Goal: Information Seeking & Learning: Learn about a topic

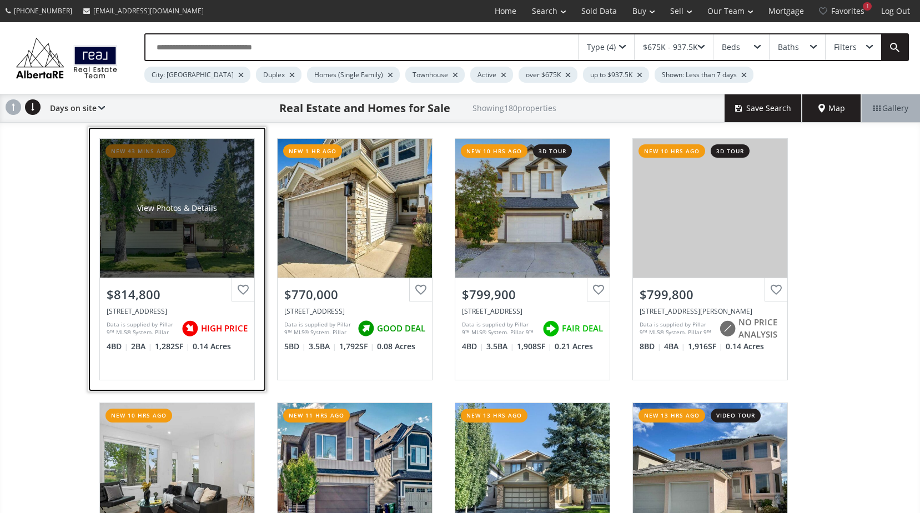
drag, startPoint x: 0, startPoint y: 0, endPoint x: 145, endPoint y: 250, distance: 289.2
click at [145, 250] on div "View Photos & Details" at bounding box center [177, 208] width 154 height 139
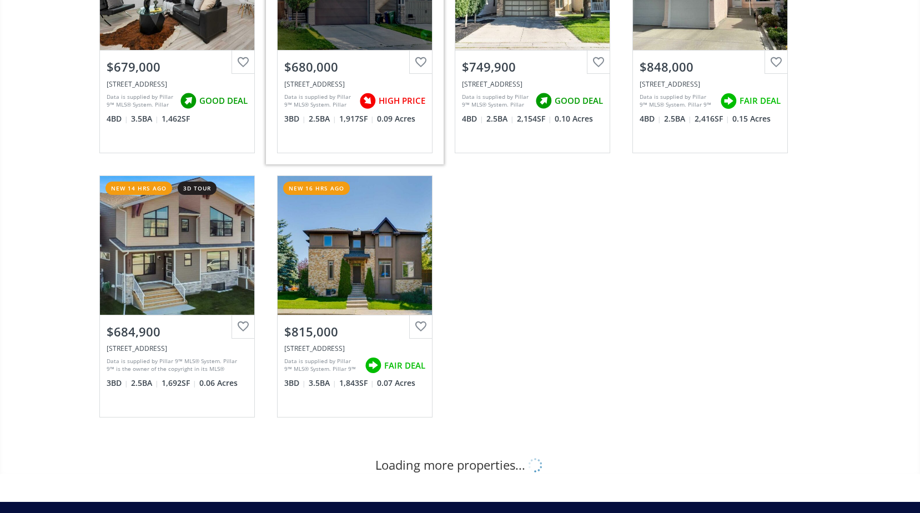
scroll to position [499, 0]
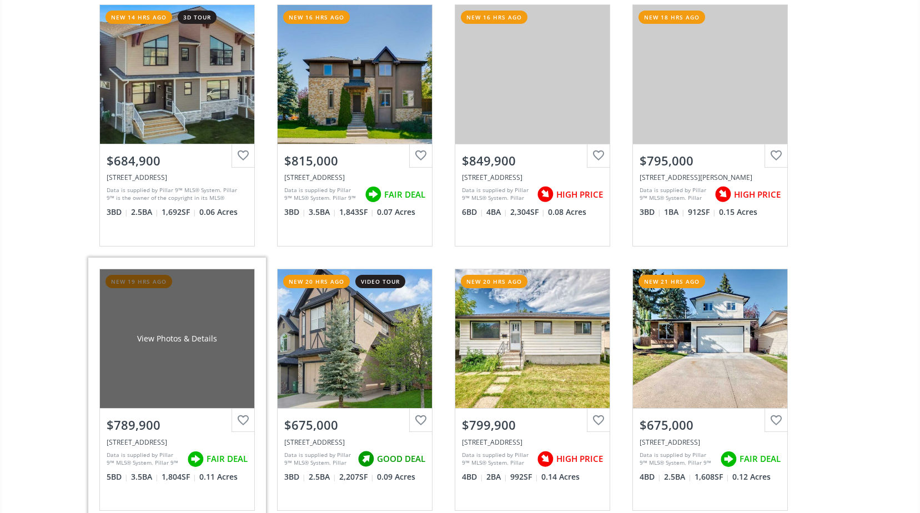
scroll to position [666, 0]
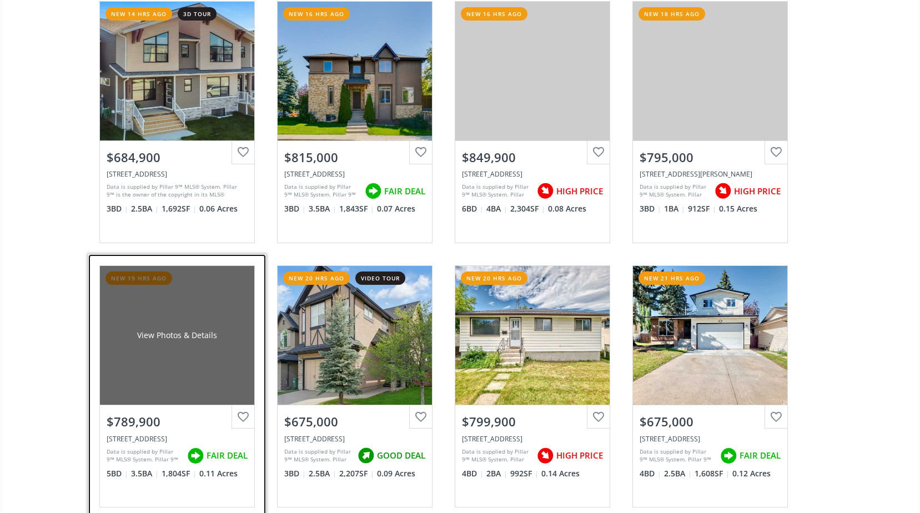
click at [138, 390] on div "View Photos & Details" at bounding box center [177, 335] width 154 height 139
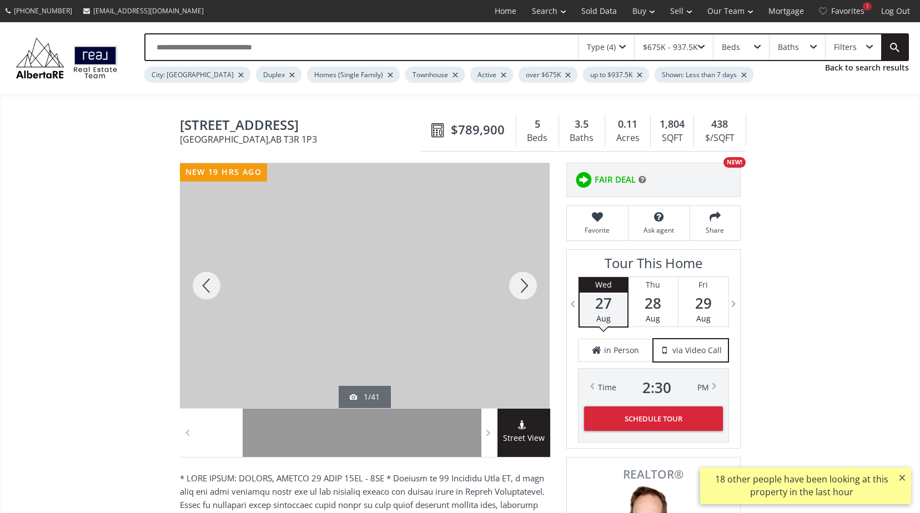
click at [523, 288] on div at bounding box center [522, 285] width 53 height 245
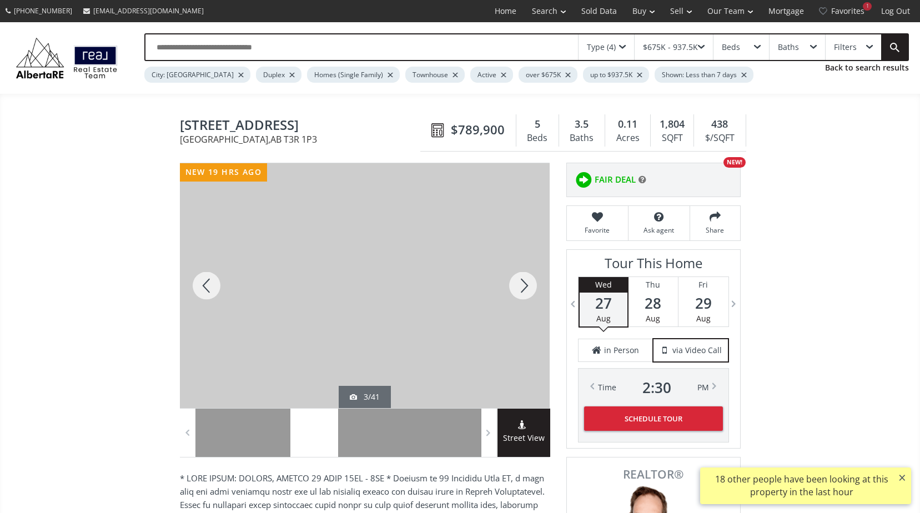
click at [523, 288] on div at bounding box center [522, 285] width 53 height 245
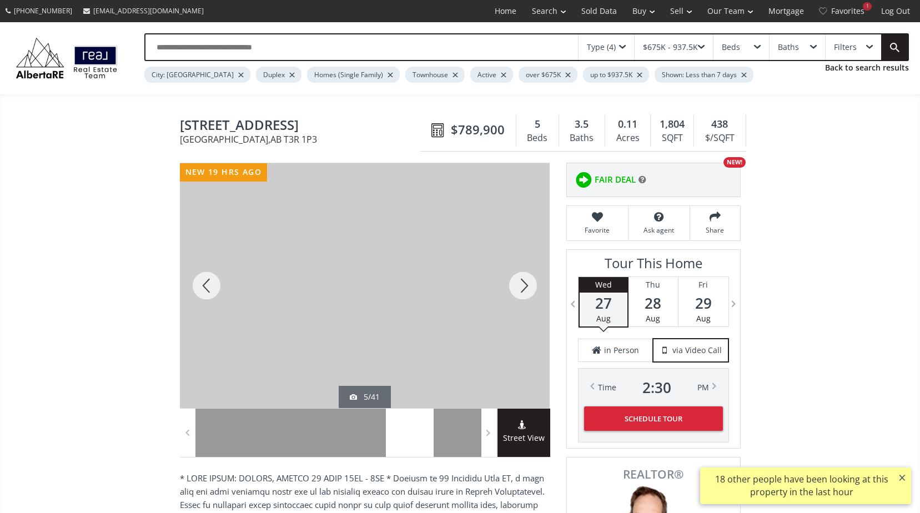
click at [523, 288] on div at bounding box center [522, 285] width 53 height 245
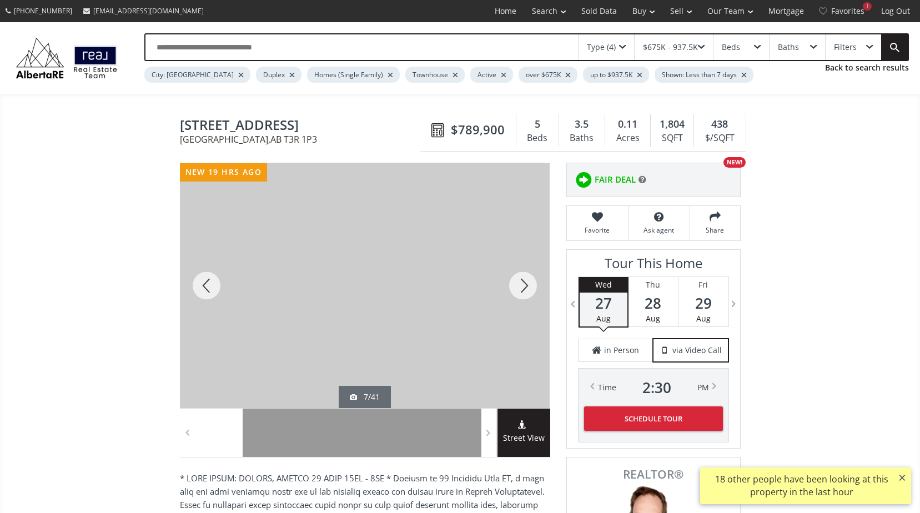
click at [518, 288] on div at bounding box center [522, 285] width 53 height 245
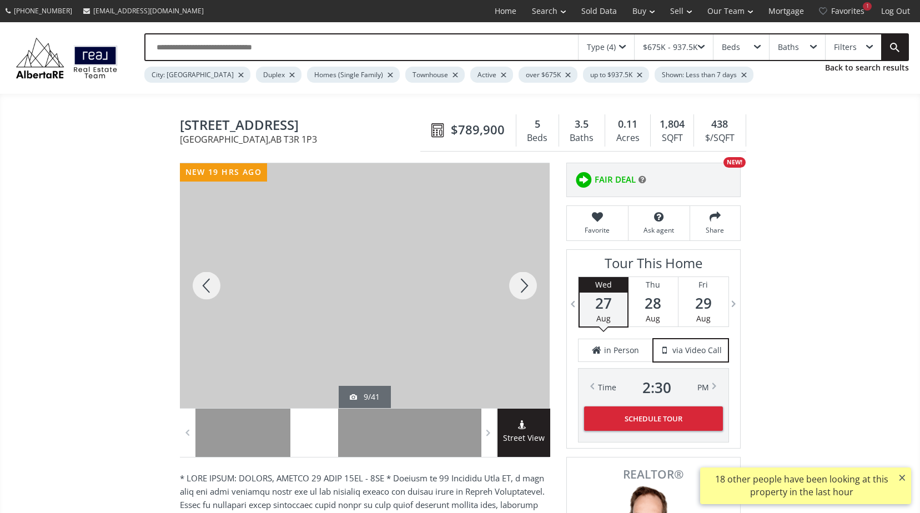
click at [518, 288] on div at bounding box center [522, 285] width 53 height 245
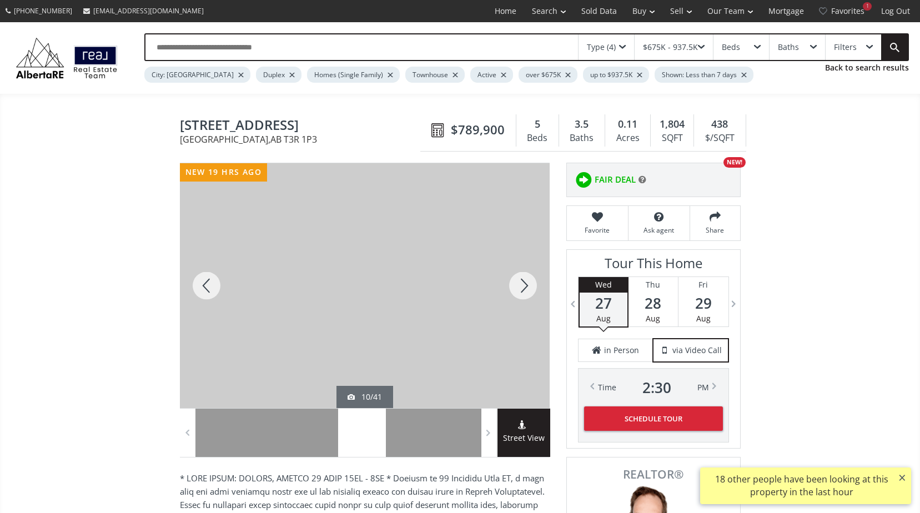
click at [518, 288] on div at bounding box center [522, 285] width 53 height 245
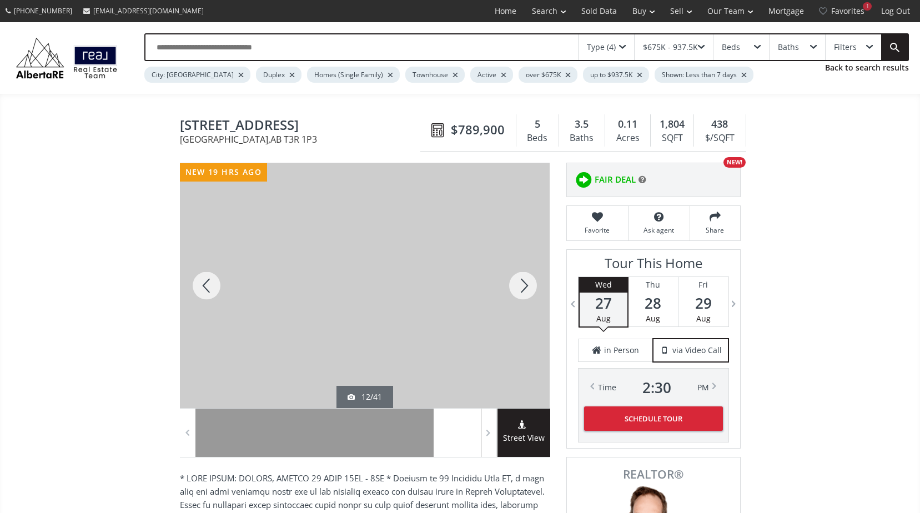
click at [518, 288] on div at bounding box center [522, 285] width 53 height 245
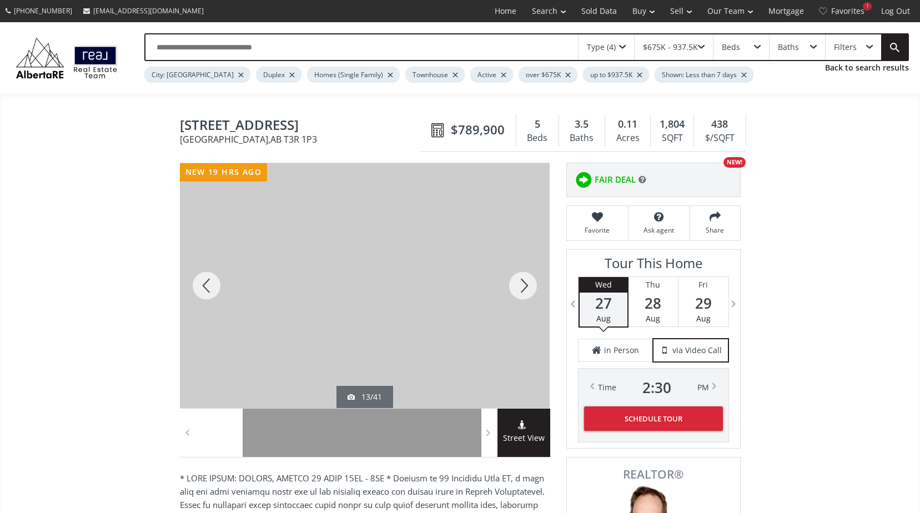
click at [518, 288] on div at bounding box center [522, 285] width 53 height 245
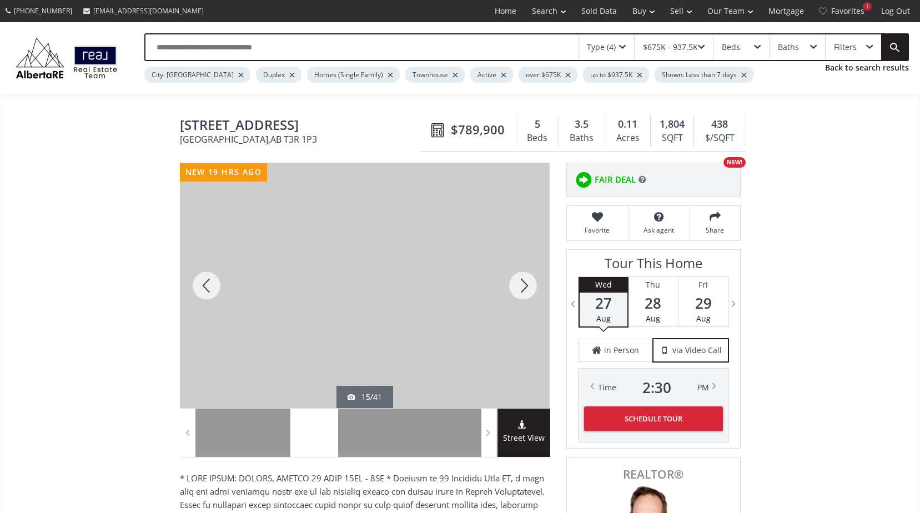
click at [518, 288] on div at bounding box center [522, 285] width 53 height 245
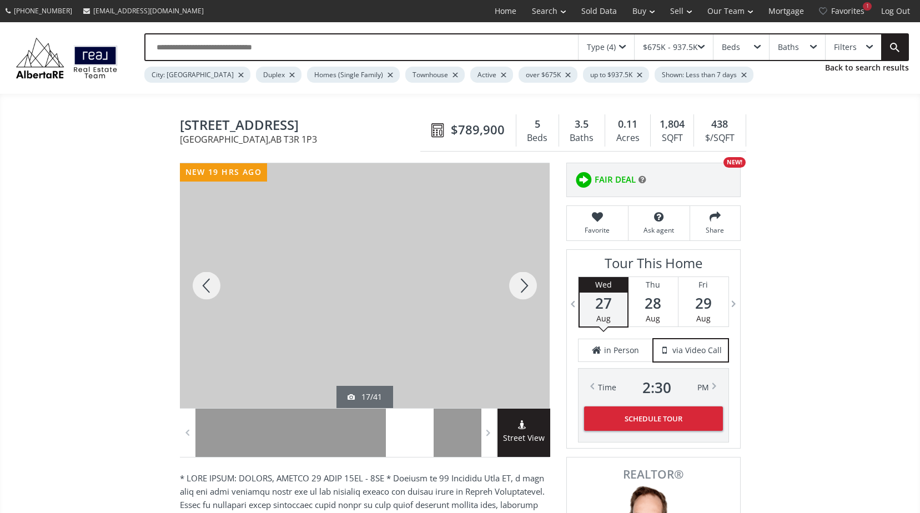
click at [518, 288] on div at bounding box center [522, 285] width 53 height 245
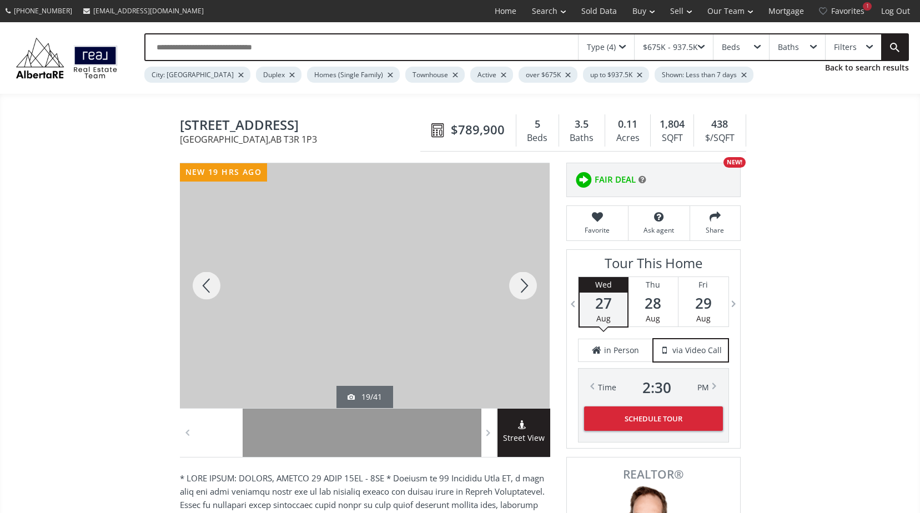
click at [518, 288] on div at bounding box center [522, 285] width 53 height 245
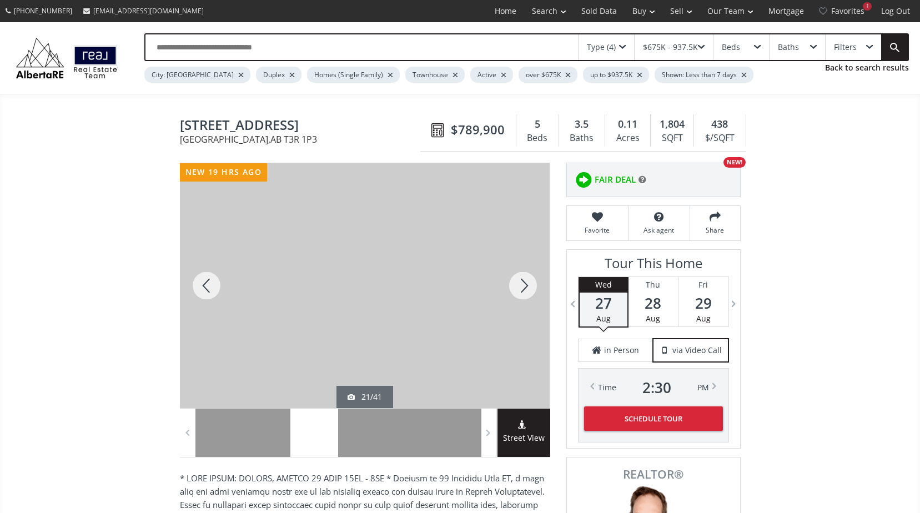
click at [518, 288] on div at bounding box center [522, 285] width 53 height 245
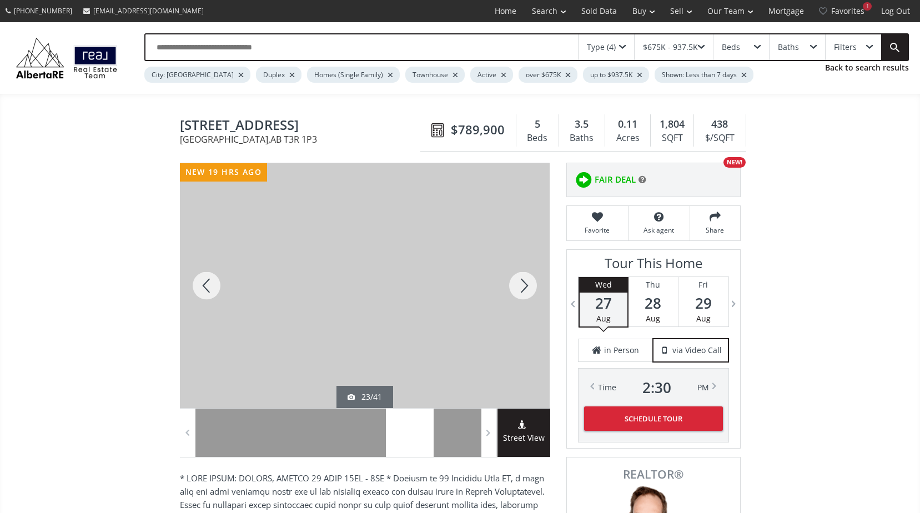
click at [518, 288] on div at bounding box center [522, 285] width 53 height 245
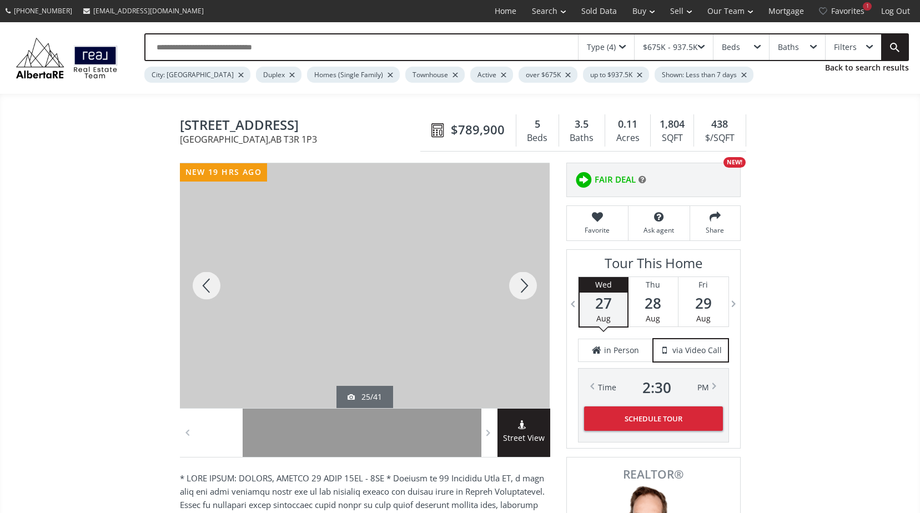
click at [518, 288] on div at bounding box center [522, 285] width 53 height 245
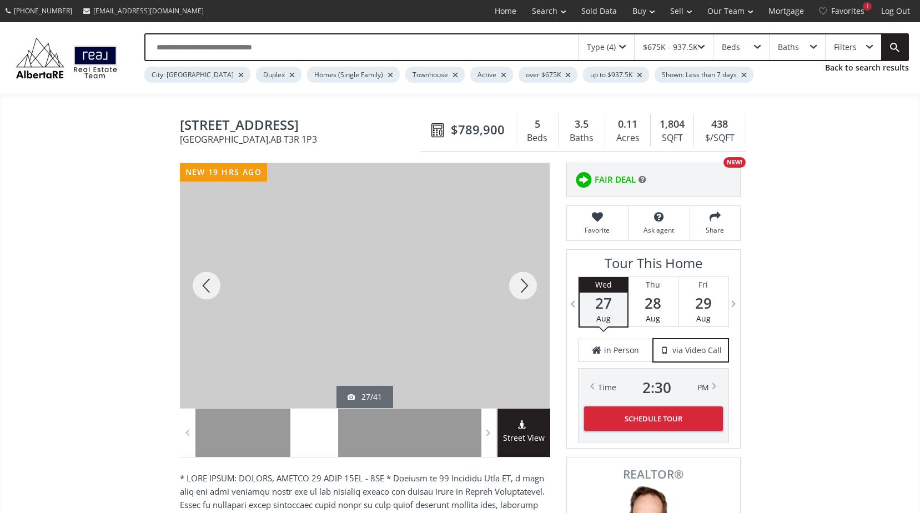
click at [518, 288] on div at bounding box center [522, 285] width 53 height 245
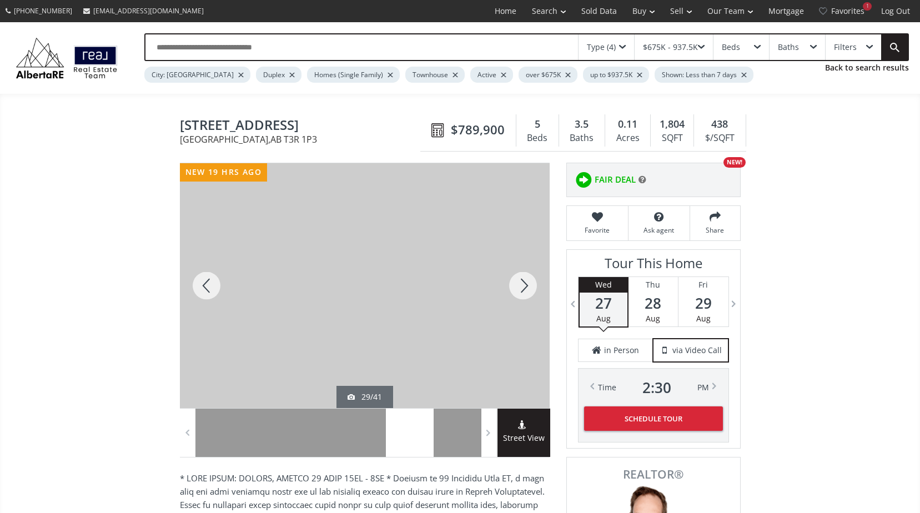
click at [518, 288] on div at bounding box center [522, 285] width 53 height 245
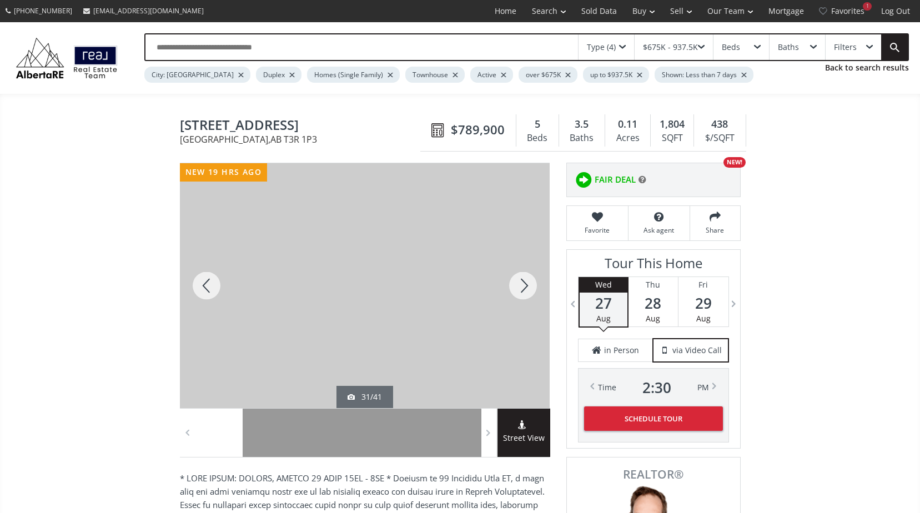
click at [518, 288] on div at bounding box center [522, 285] width 53 height 245
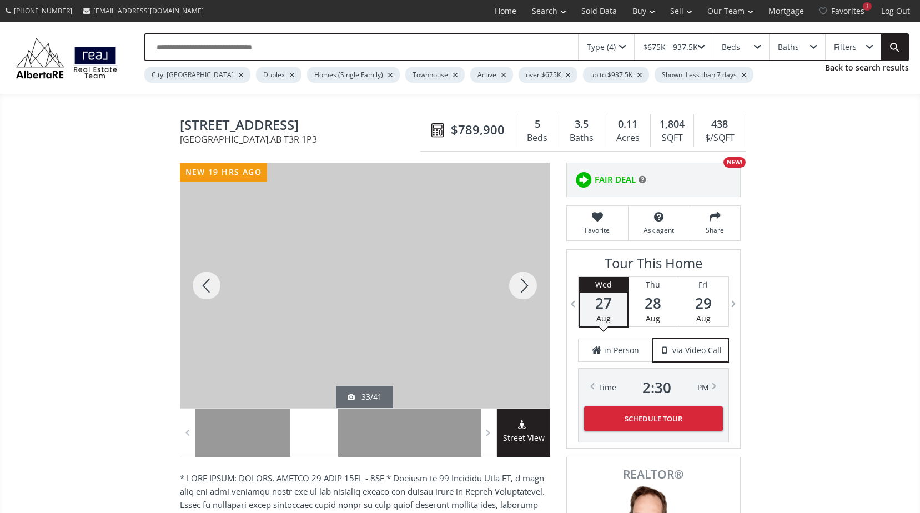
click at [518, 288] on div at bounding box center [522, 285] width 53 height 245
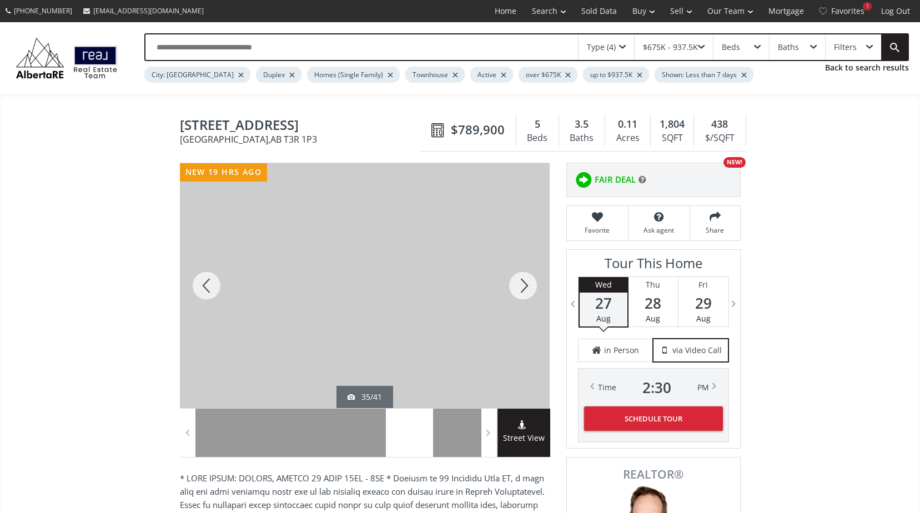
click at [518, 288] on div at bounding box center [522, 285] width 53 height 245
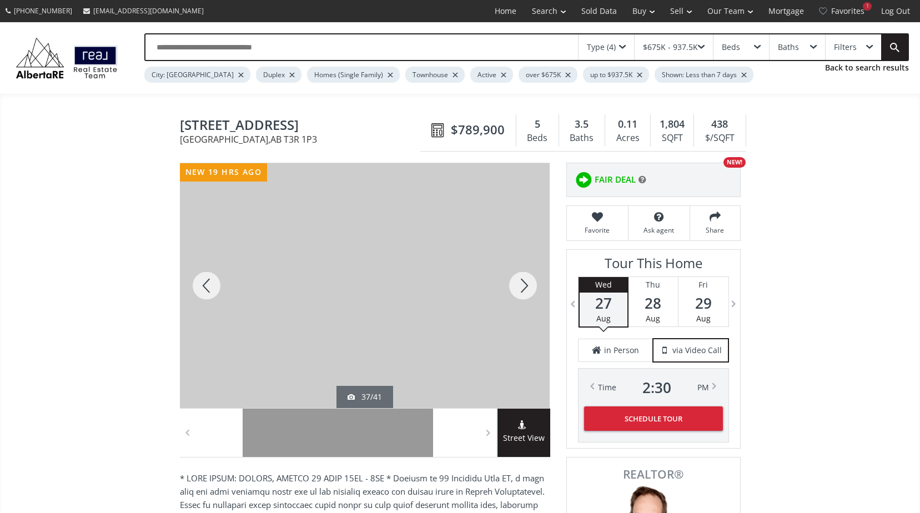
click at [518, 288] on div at bounding box center [522, 285] width 53 height 245
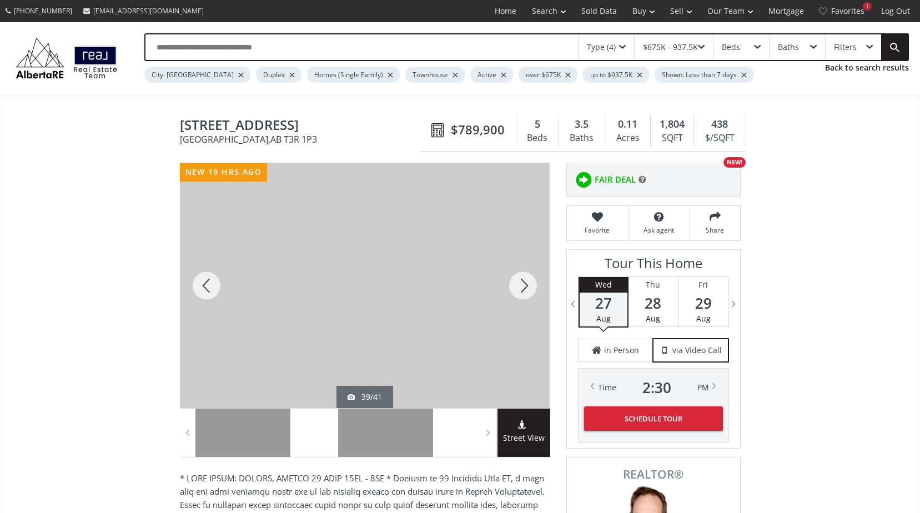
click at [518, 288] on div at bounding box center [522, 285] width 53 height 245
